Goal: Task Accomplishment & Management: Use online tool/utility

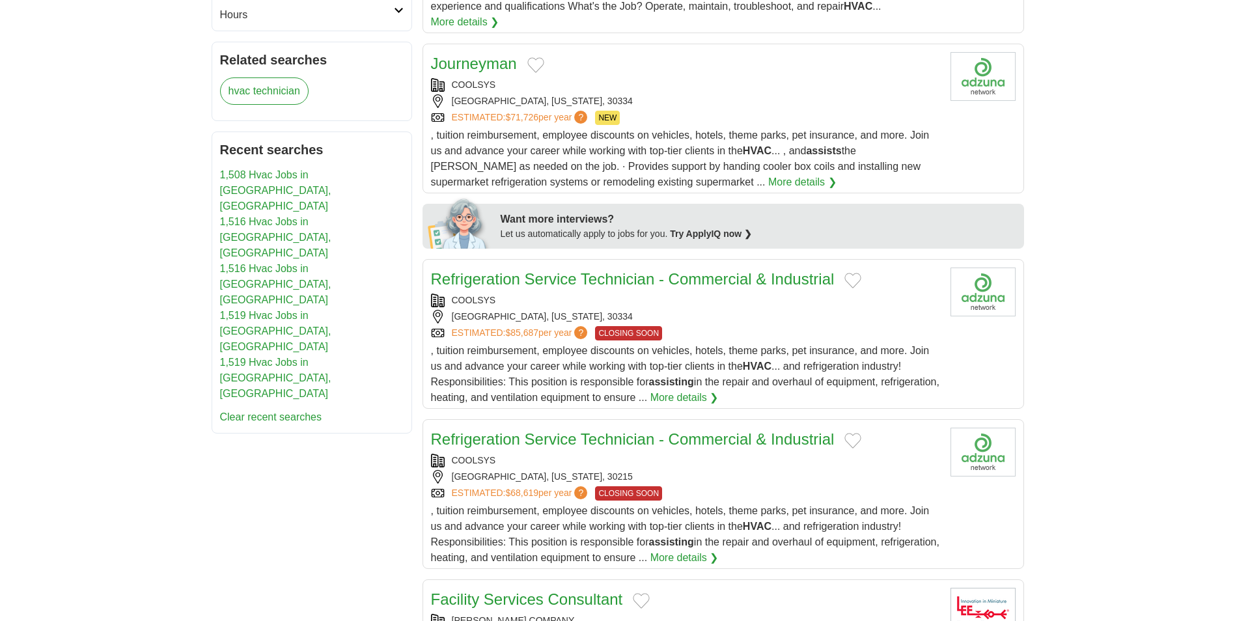
scroll to position [521, 0]
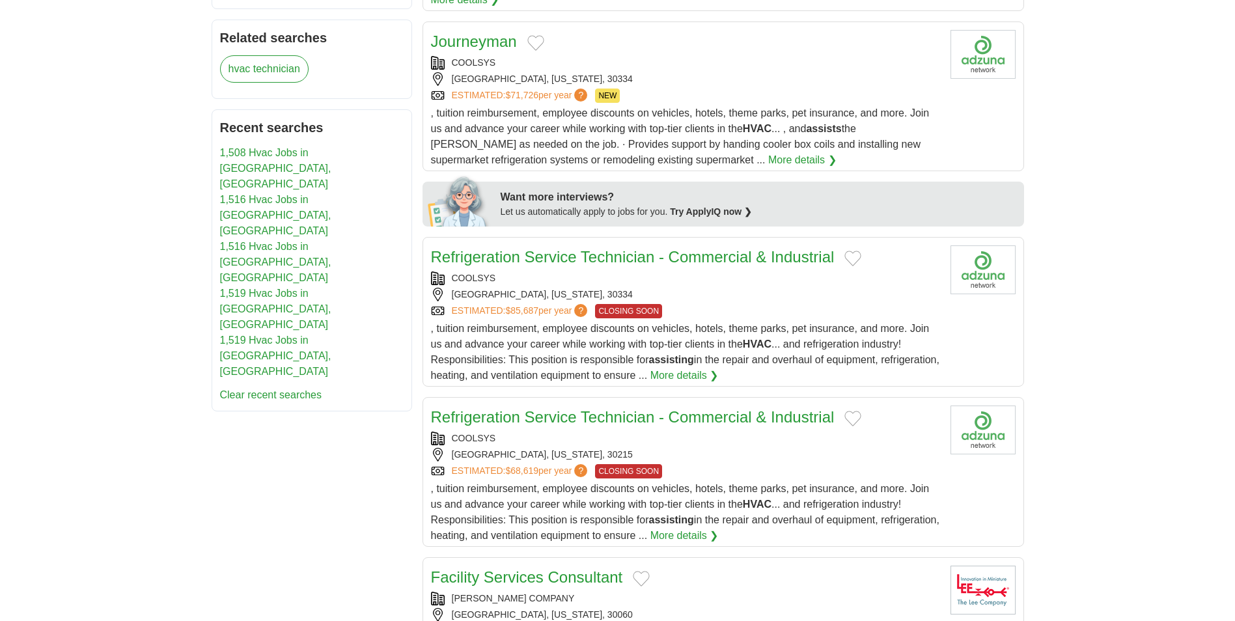
click at [284, 154] on link "1,508 Hvac Jobs in [GEOGRAPHIC_DATA], [GEOGRAPHIC_DATA]" at bounding box center [275, 168] width 111 height 42
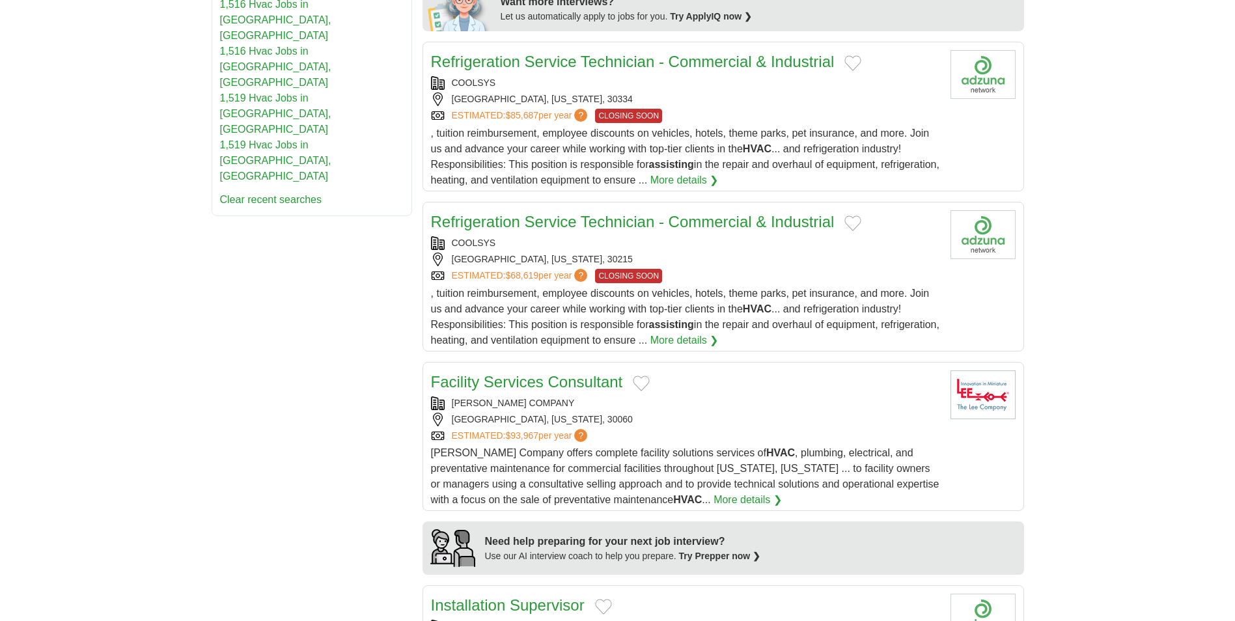
scroll to position [765, 0]
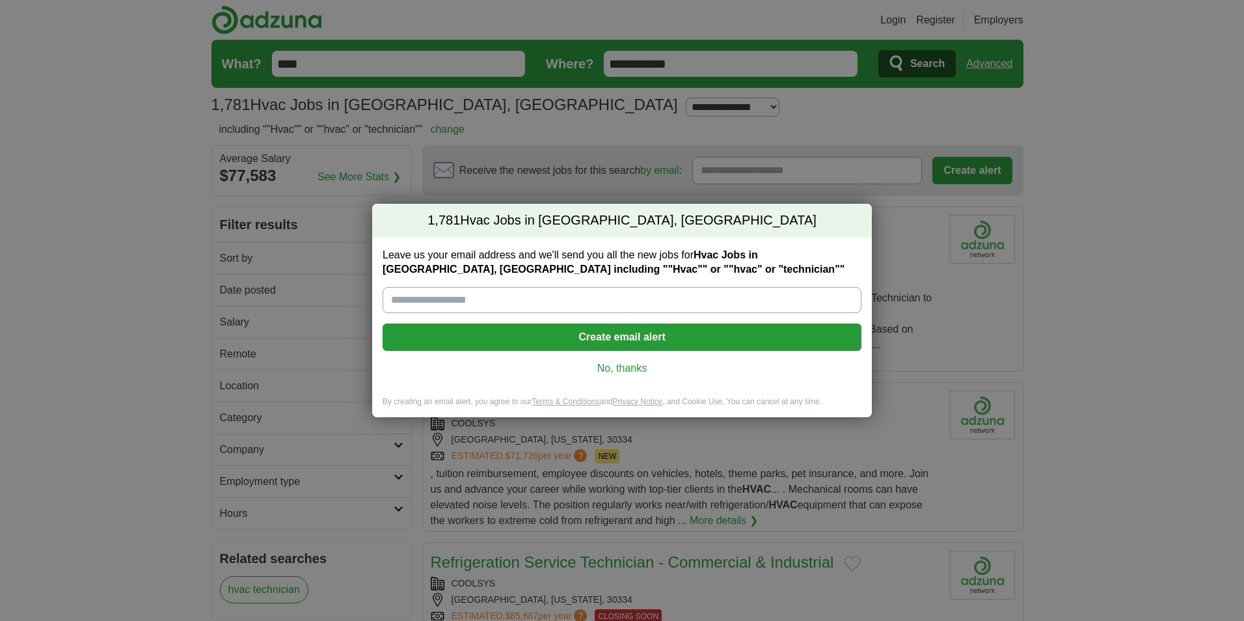
click at [628, 366] on link "No, thanks" at bounding box center [622, 368] width 458 height 14
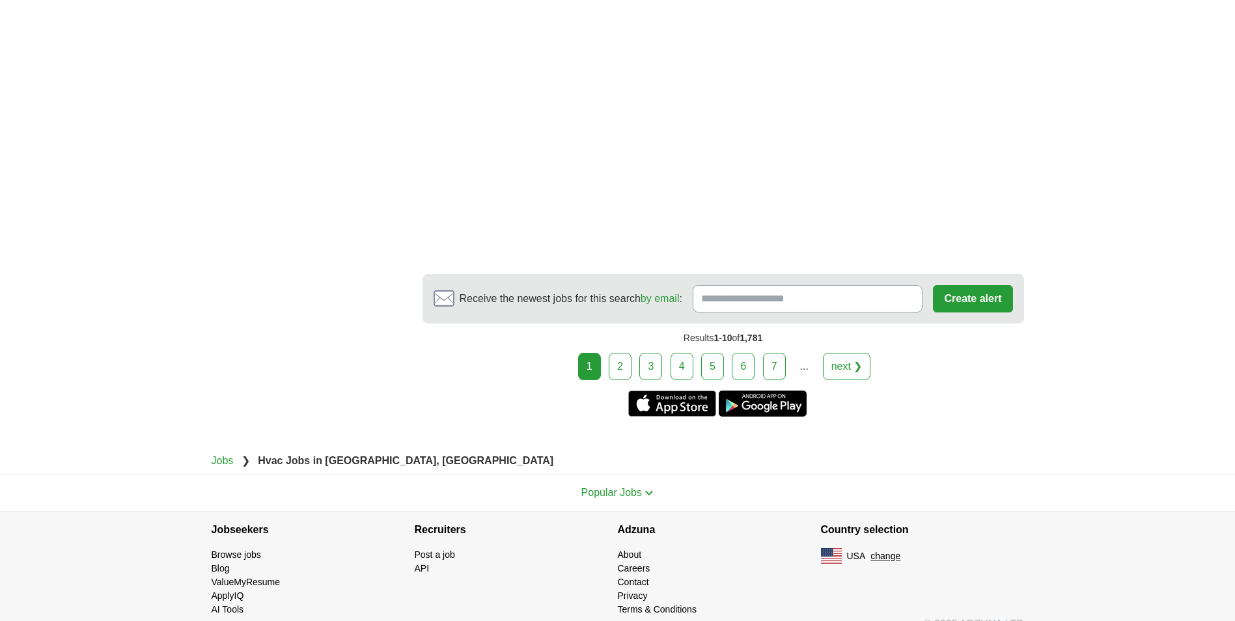
scroll to position [2209, 0]
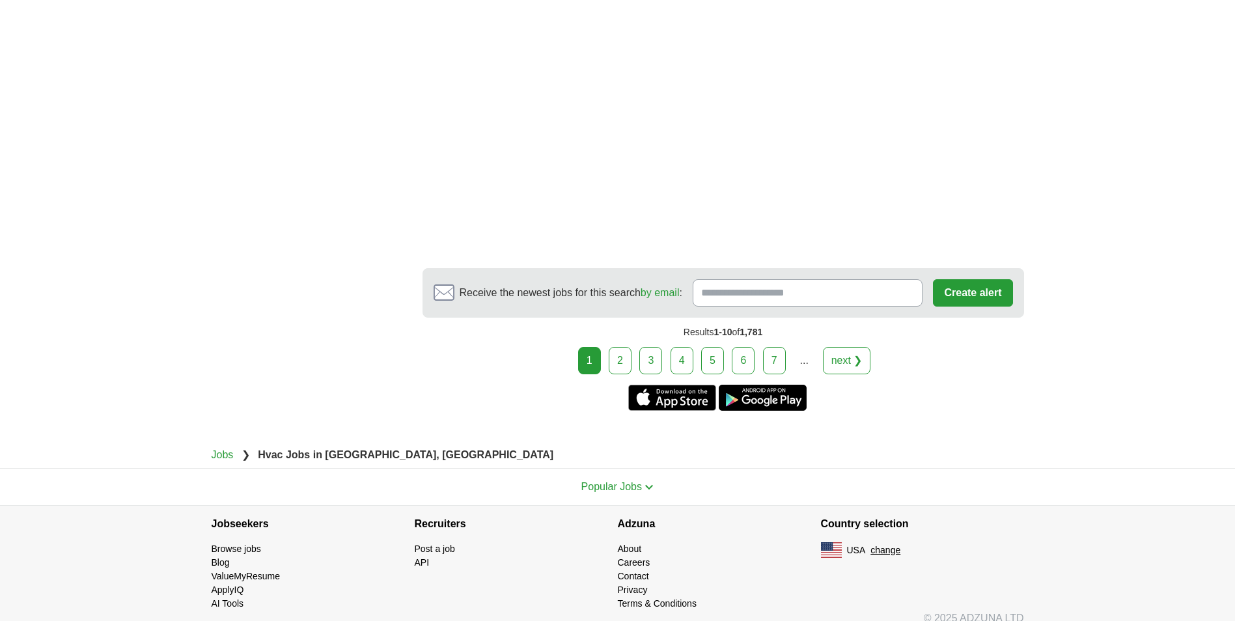
click at [624, 347] on link "2" at bounding box center [619, 360] width 23 height 27
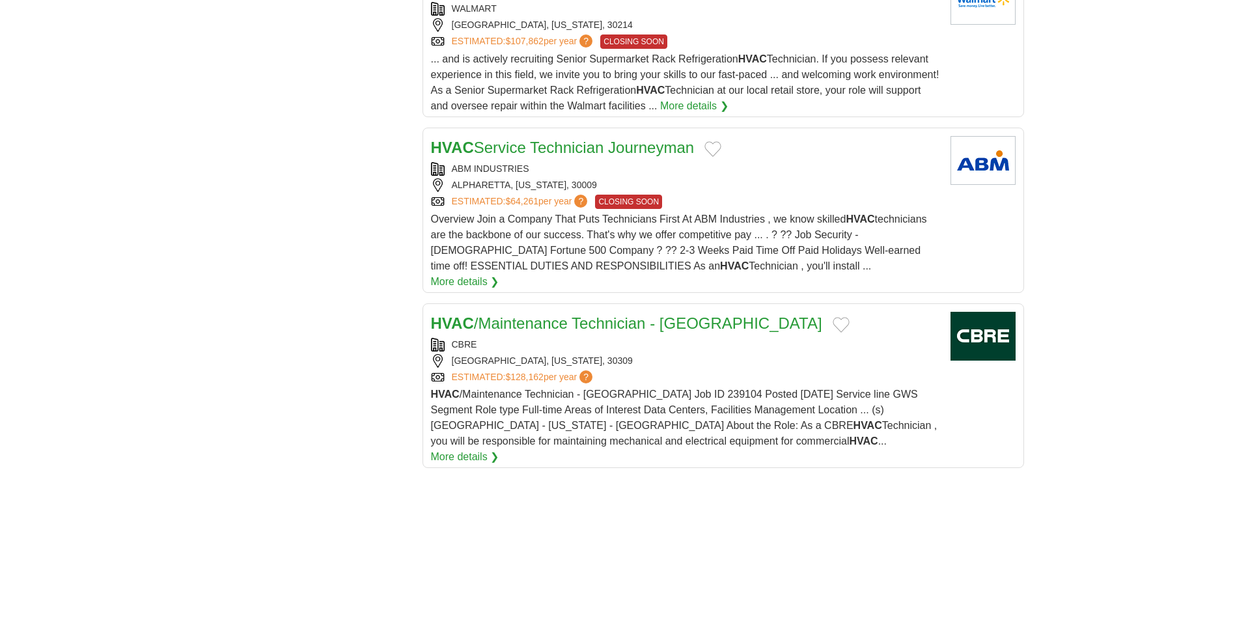
scroll to position [1432, 0]
